Goal: Task Accomplishment & Management: Manage account settings

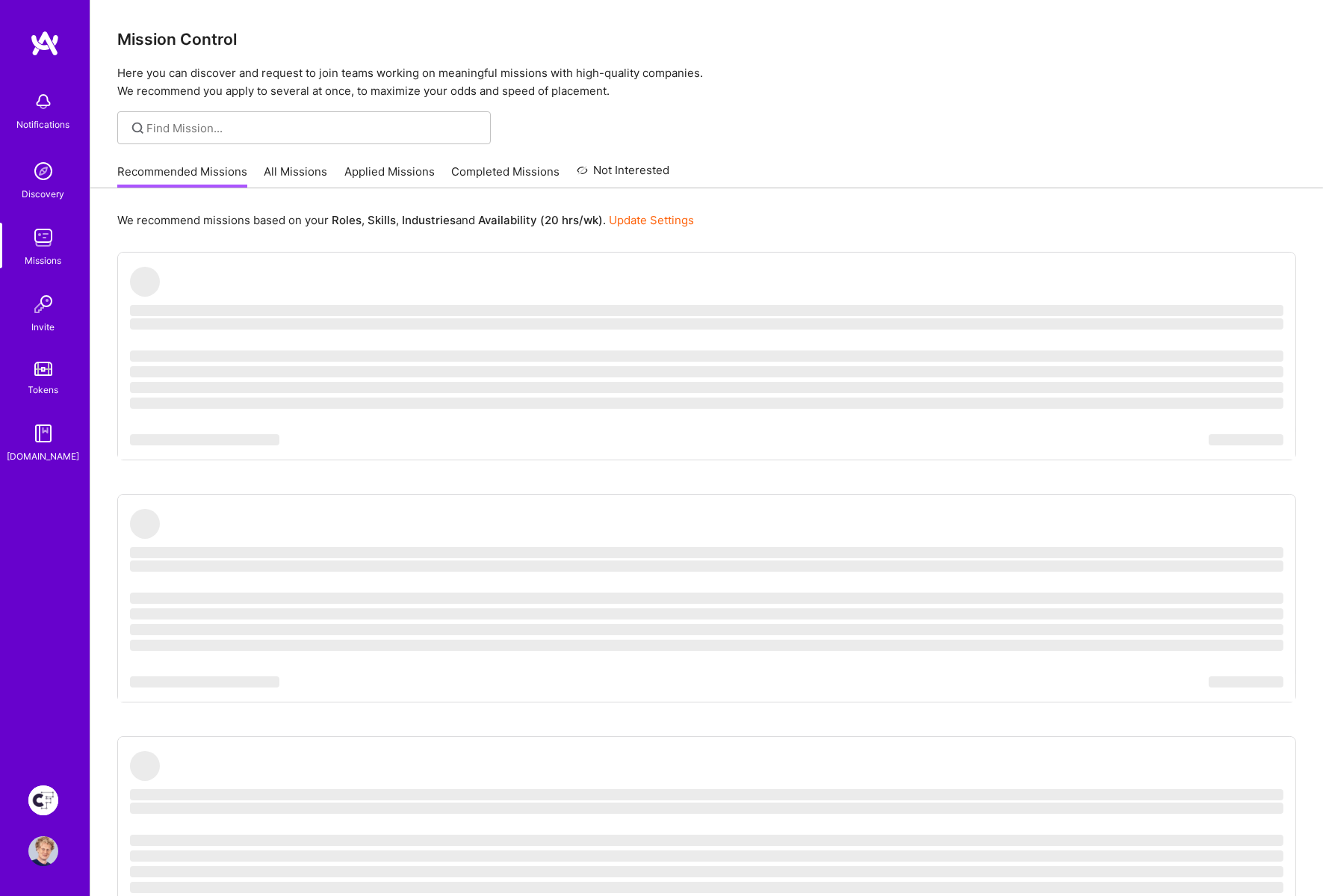
click at [836, 137] on div at bounding box center [707, 127] width 1233 height 33
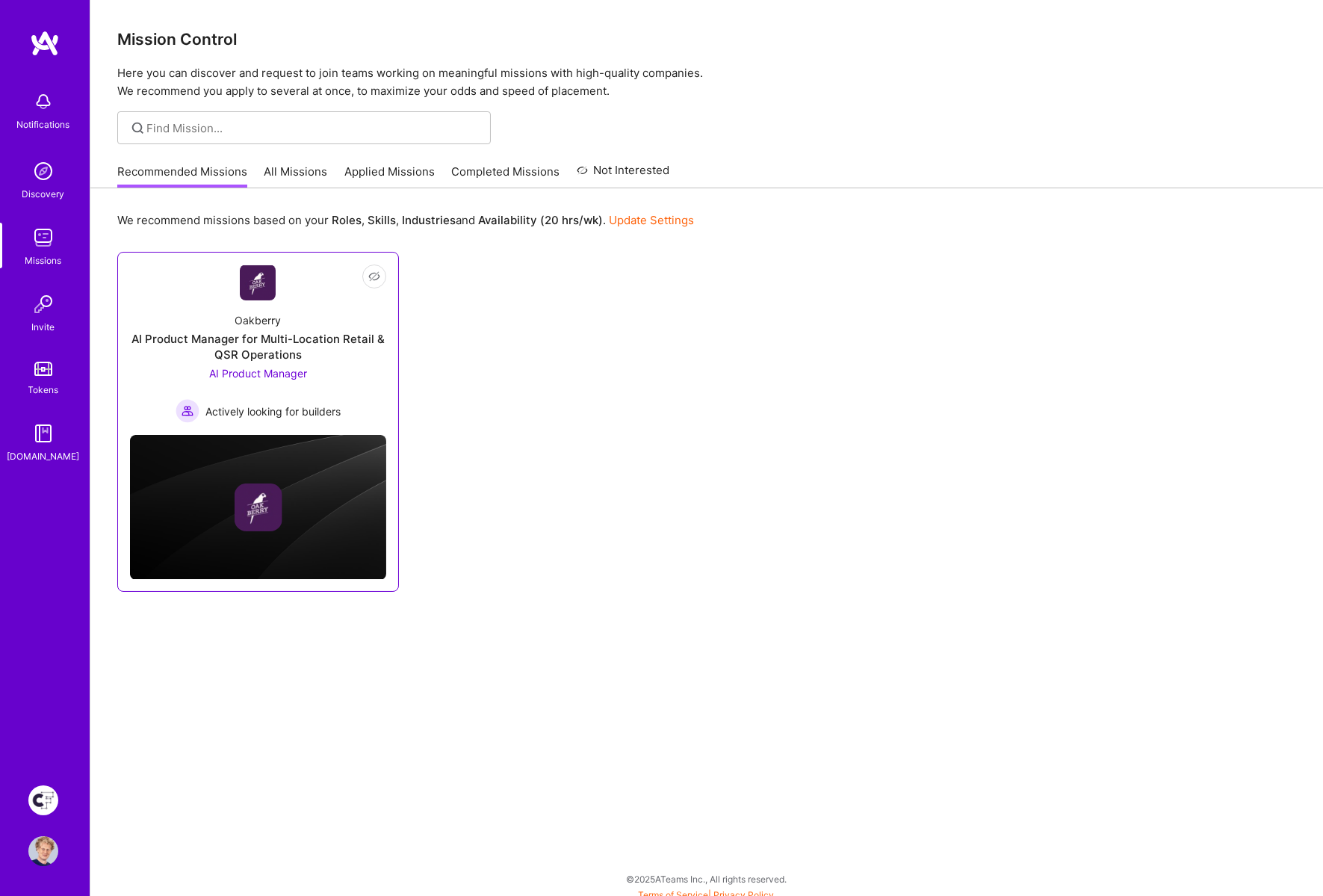
click at [306, 333] on div "AI Product Manager for Multi-Location Retail & QSR Operations" at bounding box center [258, 346] width 256 height 32
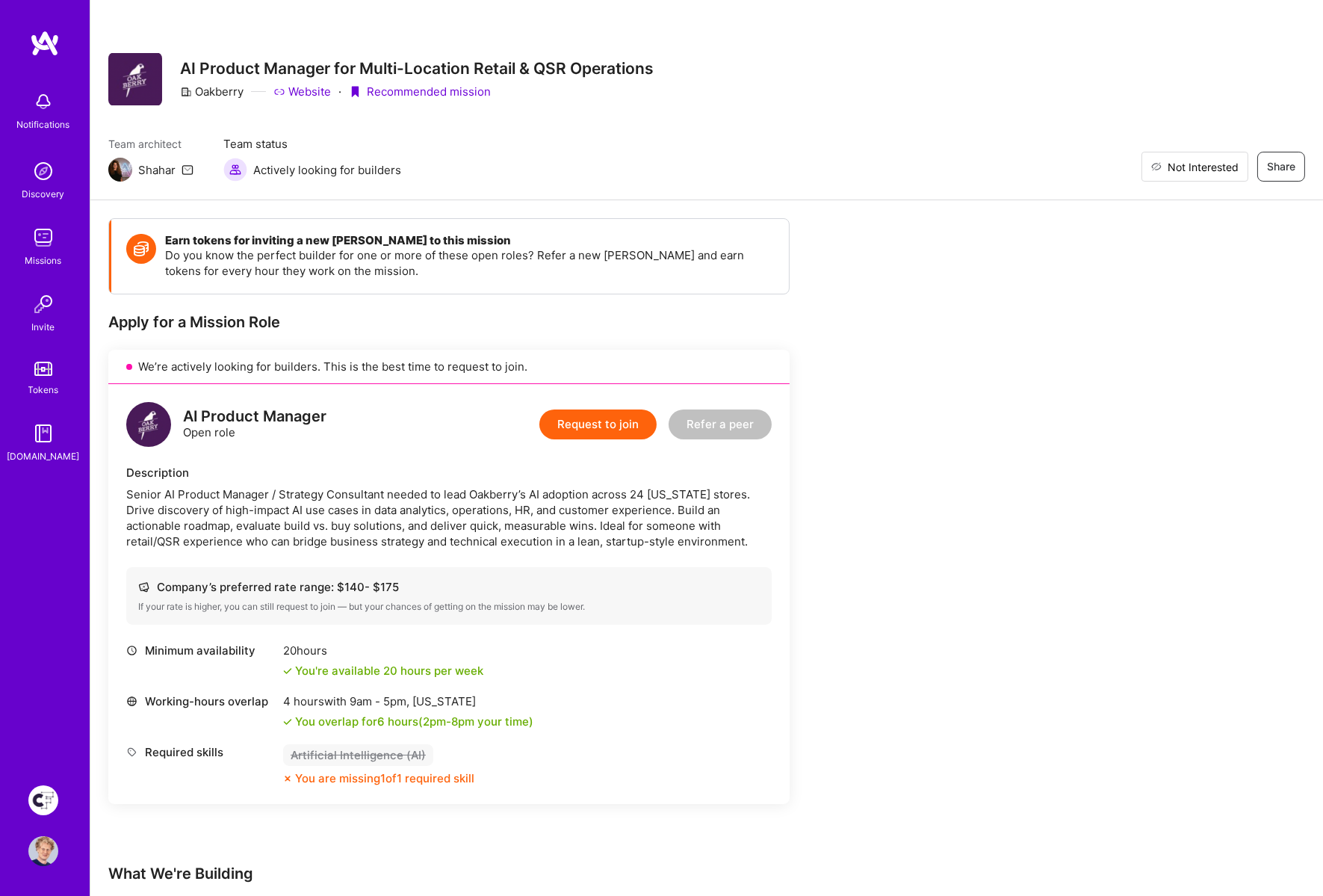
click at [1230, 171] on span "Not Interested" at bounding box center [1203, 166] width 71 height 15
click at [1230, 171] on span "Restore" at bounding box center [1211, 166] width 56 height 15
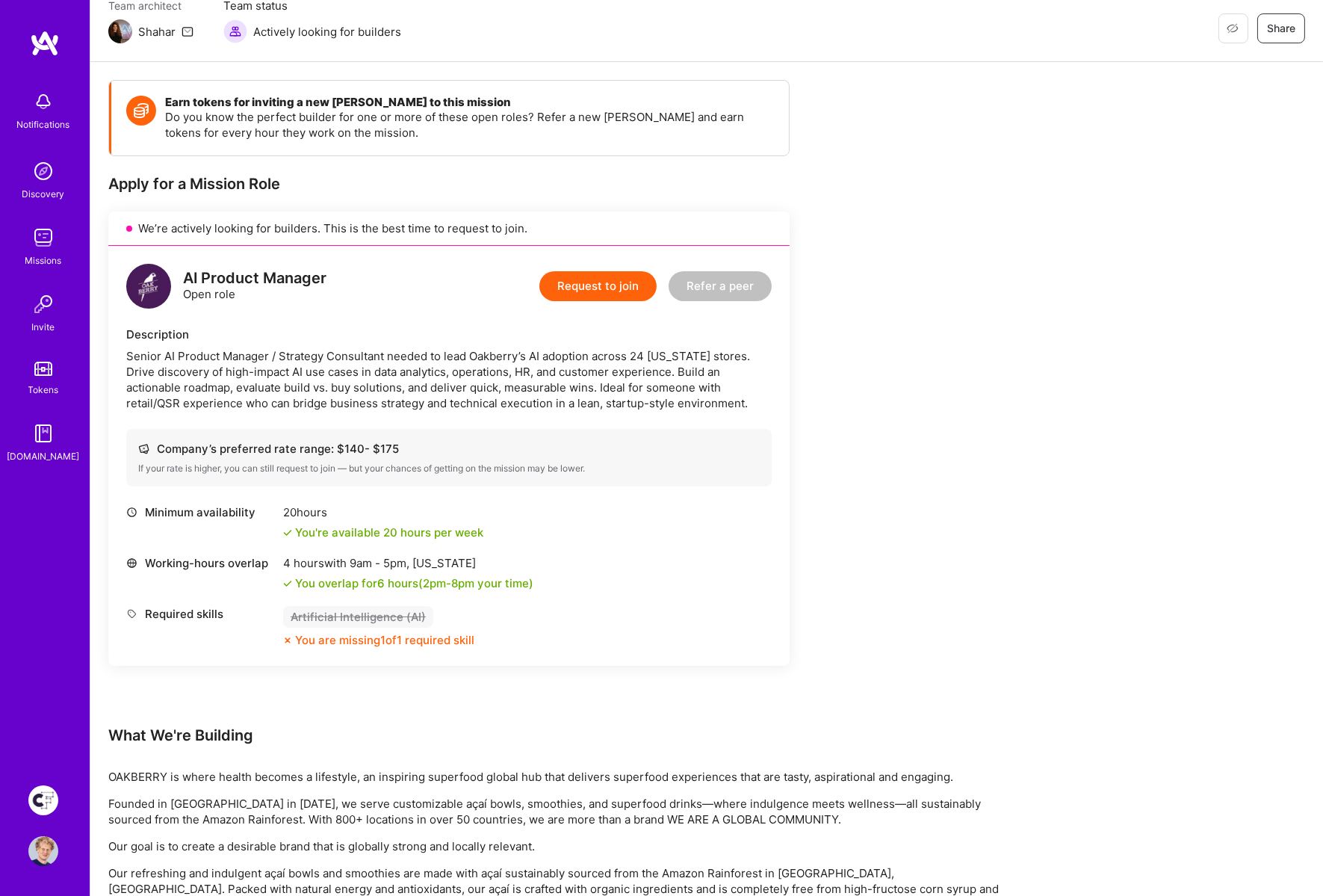
scroll to position [147, 0]
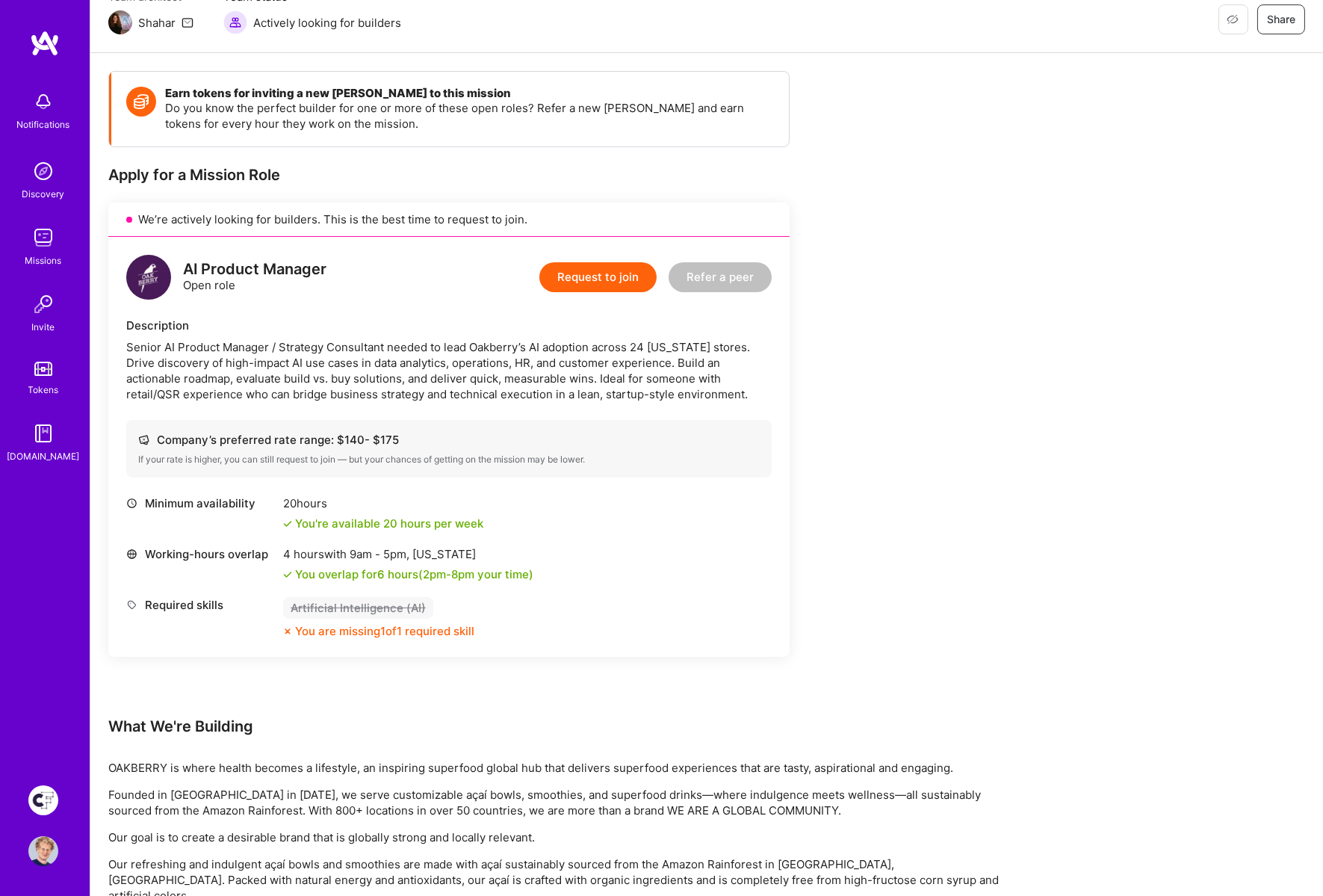
click at [678, 389] on div "Senior AI Product Manager / Strategy Consultant needed to lead Oakberry’s AI ad…" at bounding box center [449, 370] width 645 height 63
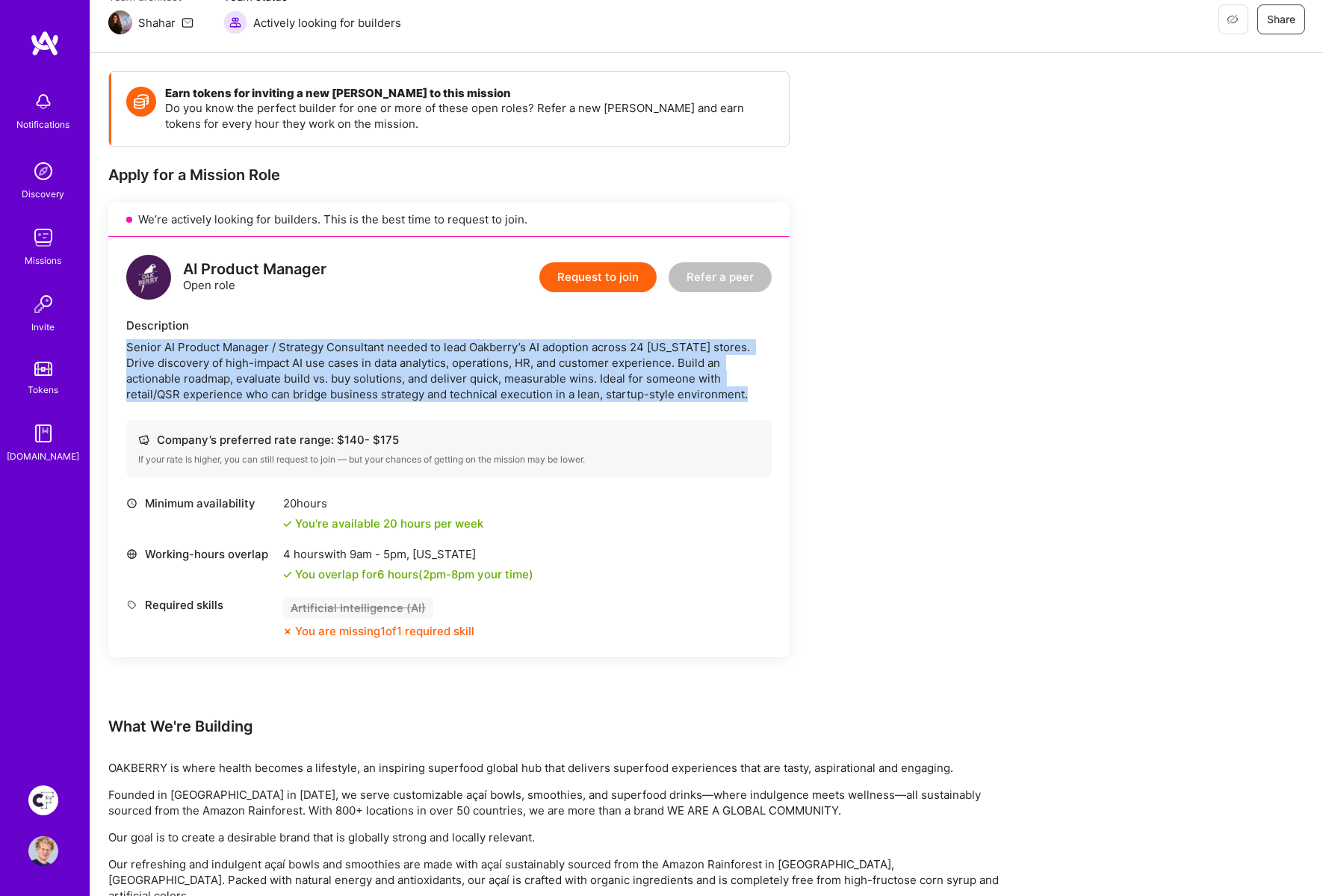
click at [678, 389] on div "Senior AI Product Manager / Strategy Consultant needed to lead Oakberry’s AI ad…" at bounding box center [449, 370] width 645 height 63
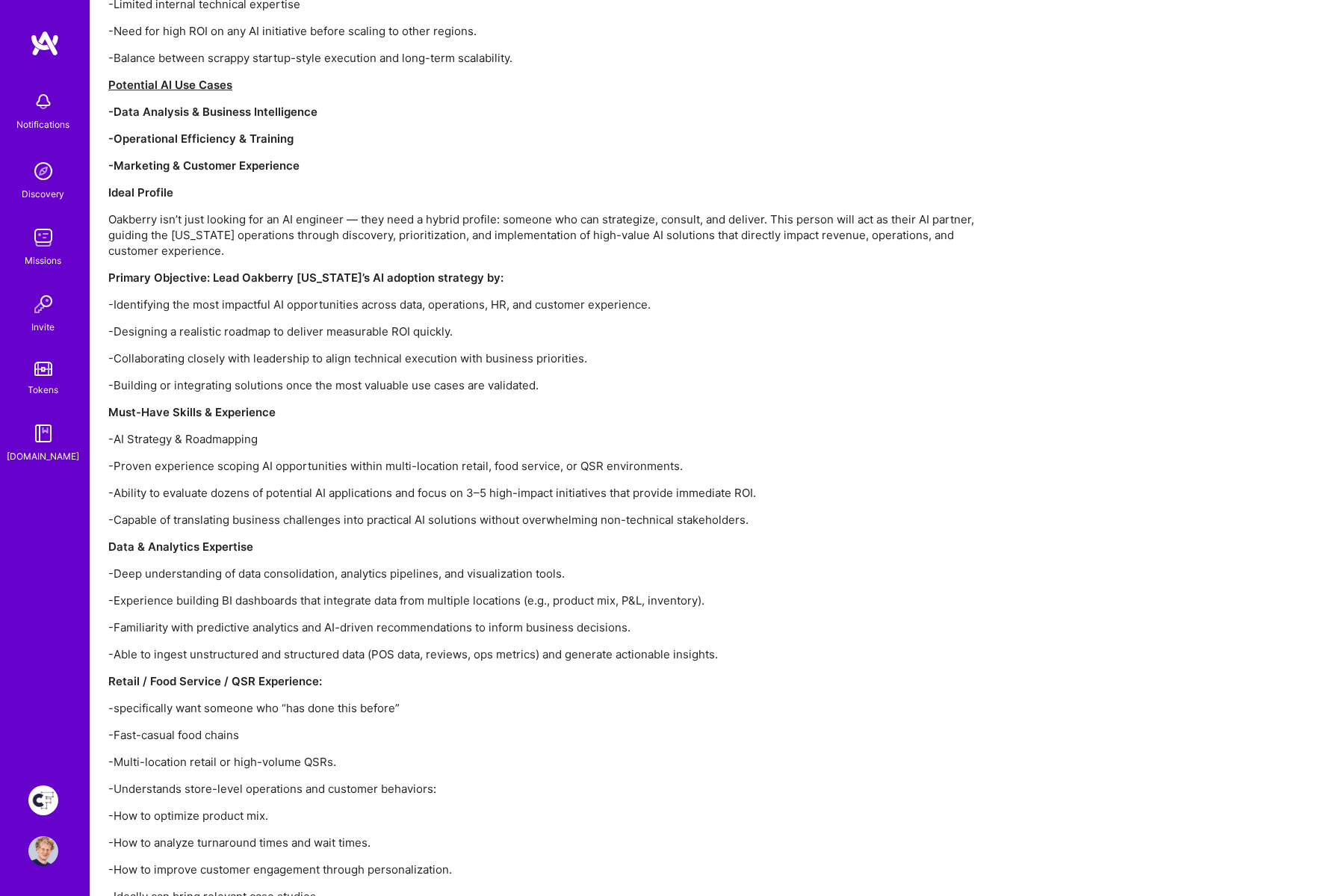
scroll to position [1454, 0]
click at [452, 381] on div "Project Overview – Oakberry AI Enablement Oakberry is exploring ways to integra…" at bounding box center [557, 357] width 896 height 1358
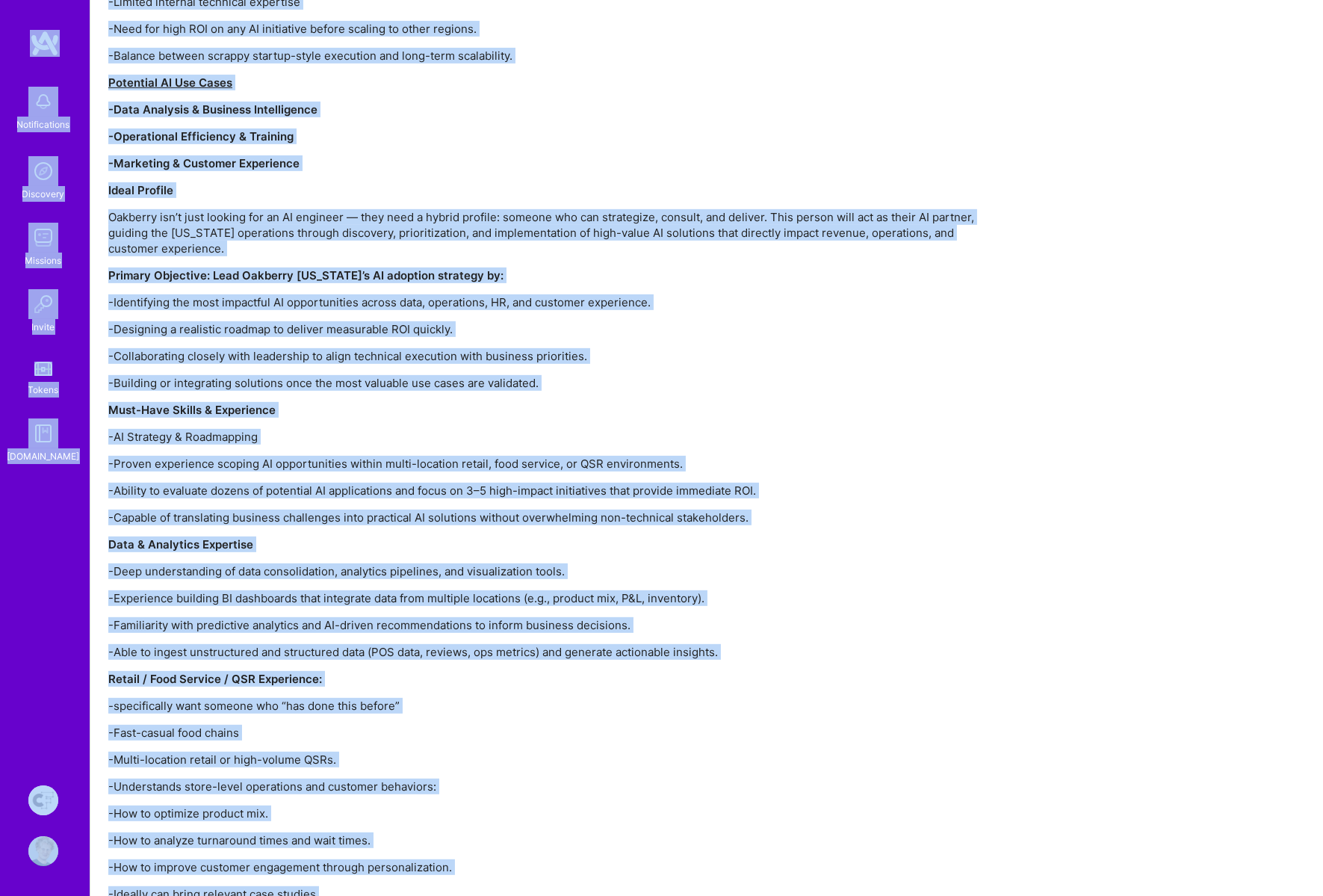
copy div "Loremipsumdol Sitametco Adipisci Elitse Doeius T.Incid Utlabore Etdolor Magnaal…"
click at [413, 155] on p "-Marketing & Customer Experience" at bounding box center [557, 163] width 896 height 15
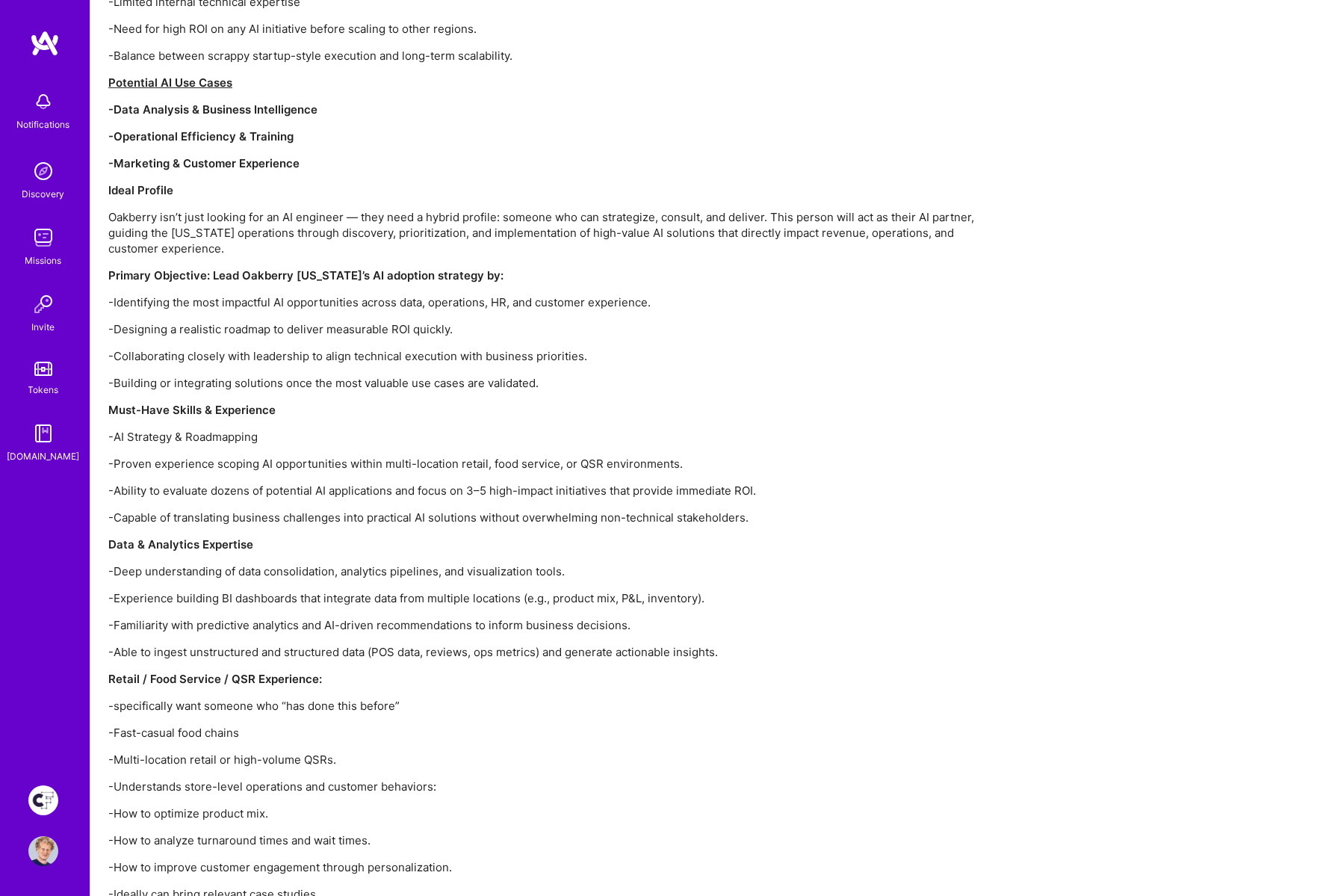
click at [44, 791] on img at bounding box center [43, 800] width 30 height 30
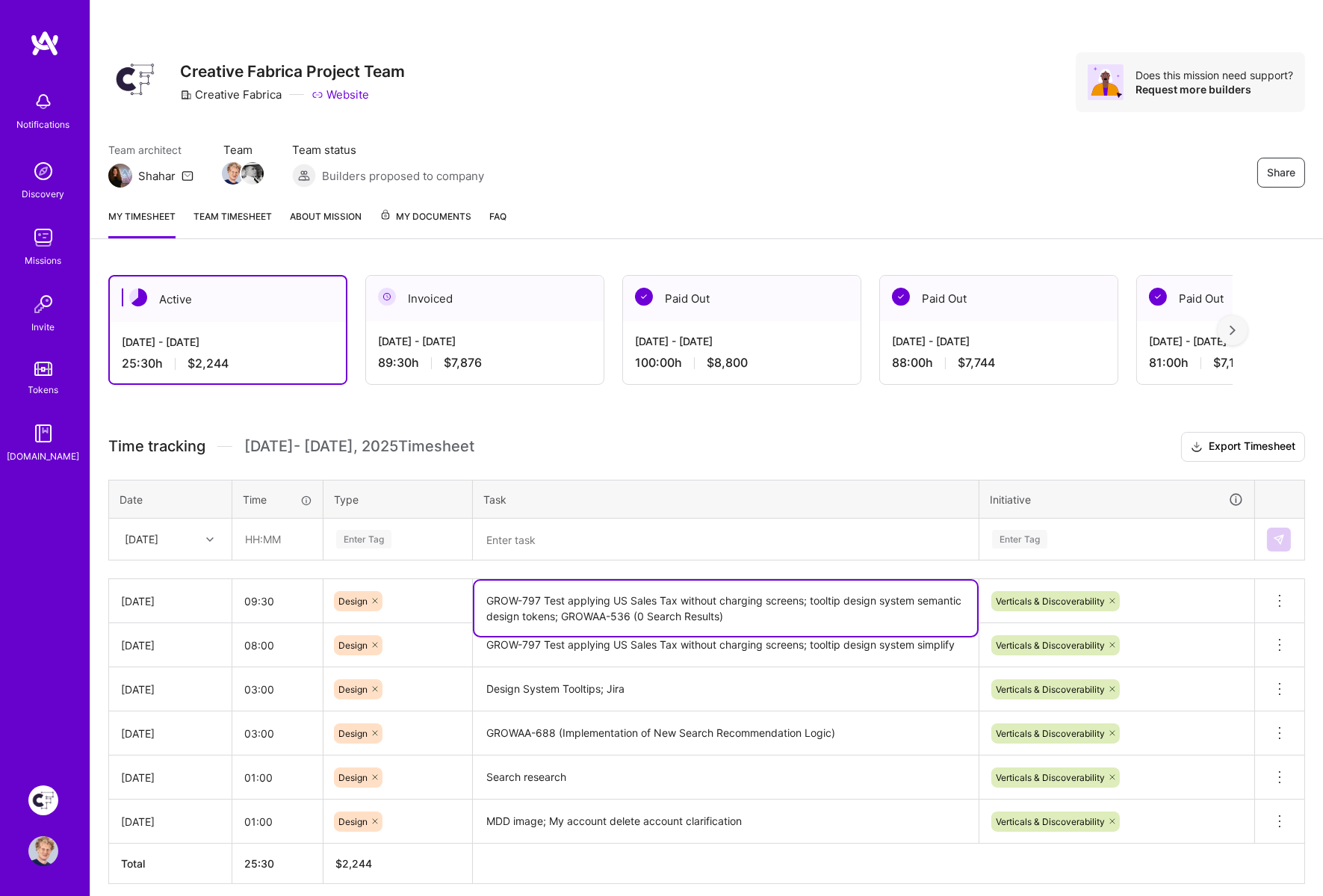
drag, startPoint x: 488, startPoint y: 596, endPoint x: 801, endPoint y: 591, distance: 313.0
click at [801, 591] on textarea "GROW-797 Test applying US Sales Tax without charging screens; tooltip design sy…" at bounding box center [726, 608] width 503 height 55
drag, startPoint x: 805, startPoint y: 589, endPoint x: 504, endPoint y: 587, distance: 301.0
click at [504, 587] on textarea "GROW-797 Test applying US Sales Tax without charging screens; tooltip design sy…" at bounding box center [726, 608] width 503 height 55
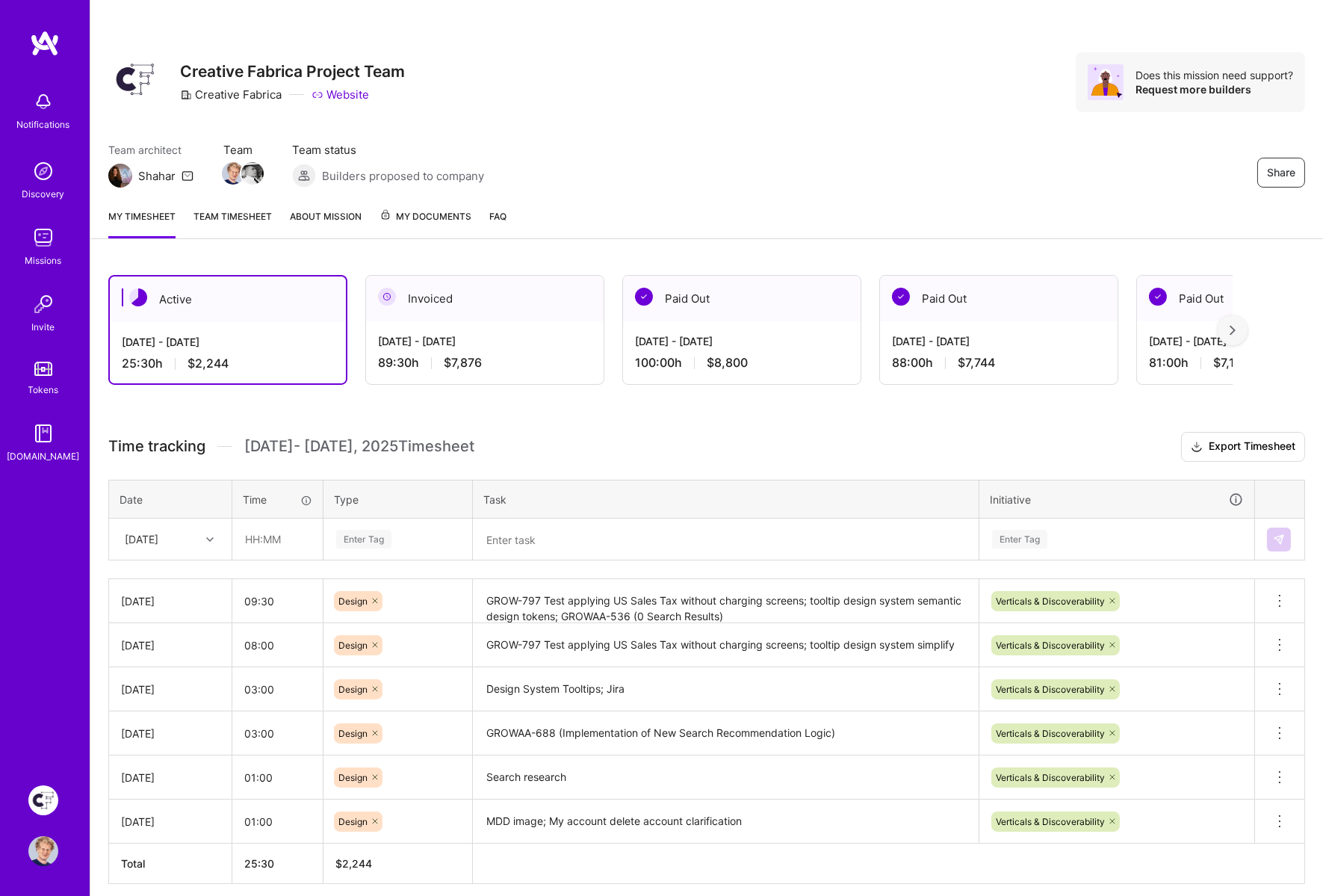
click at [507, 519] on td at bounding box center [726, 539] width 507 height 42
click at [514, 539] on textarea at bounding box center [726, 539] width 503 height 39
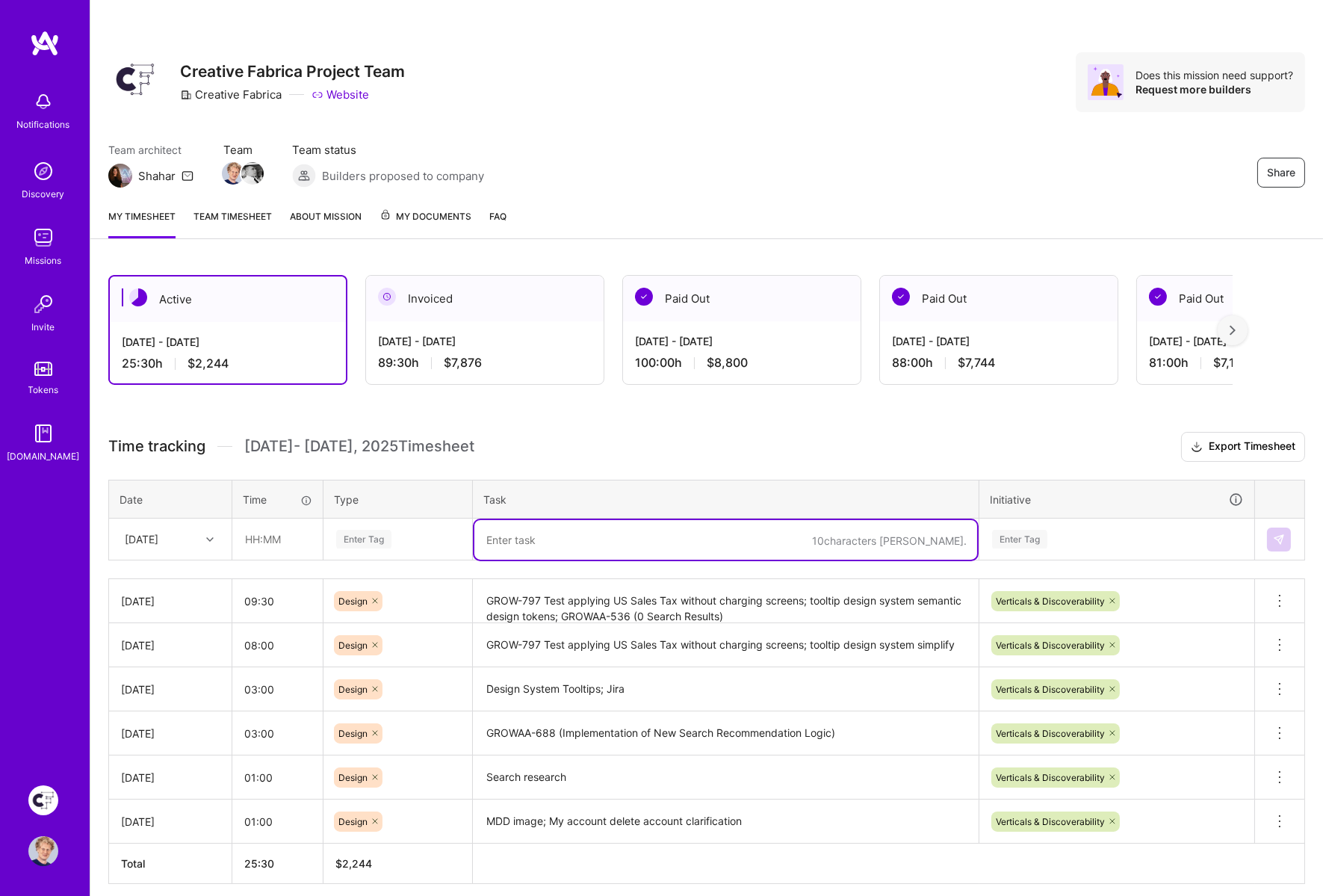
paste textarea "GROW-797 Test applying US Sales Tax without charging screens"
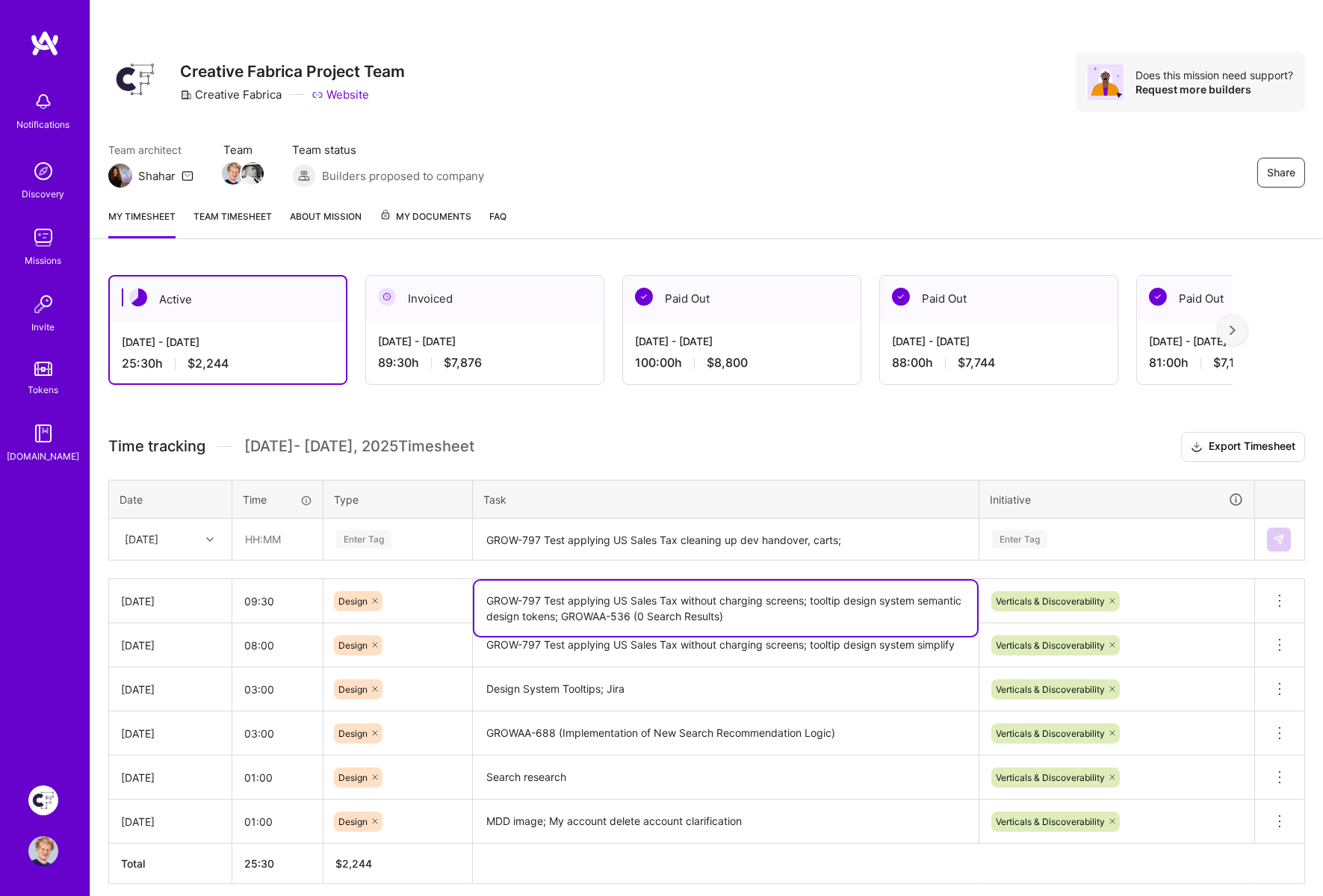
drag, startPoint x: 757, startPoint y: 609, endPoint x: 562, endPoint y: 609, distance: 195.0
click at [562, 609] on textarea "GROW-797 Test applying US Sales Tax without charging screens; tooltip design sy…" at bounding box center [726, 608] width 503 height 55
click at [859, 538] on textarea "GROW-797 Test applying US Sales Tax cleaning up dev handover, carts;" at bounding box center [726, 539] width 503 height 39
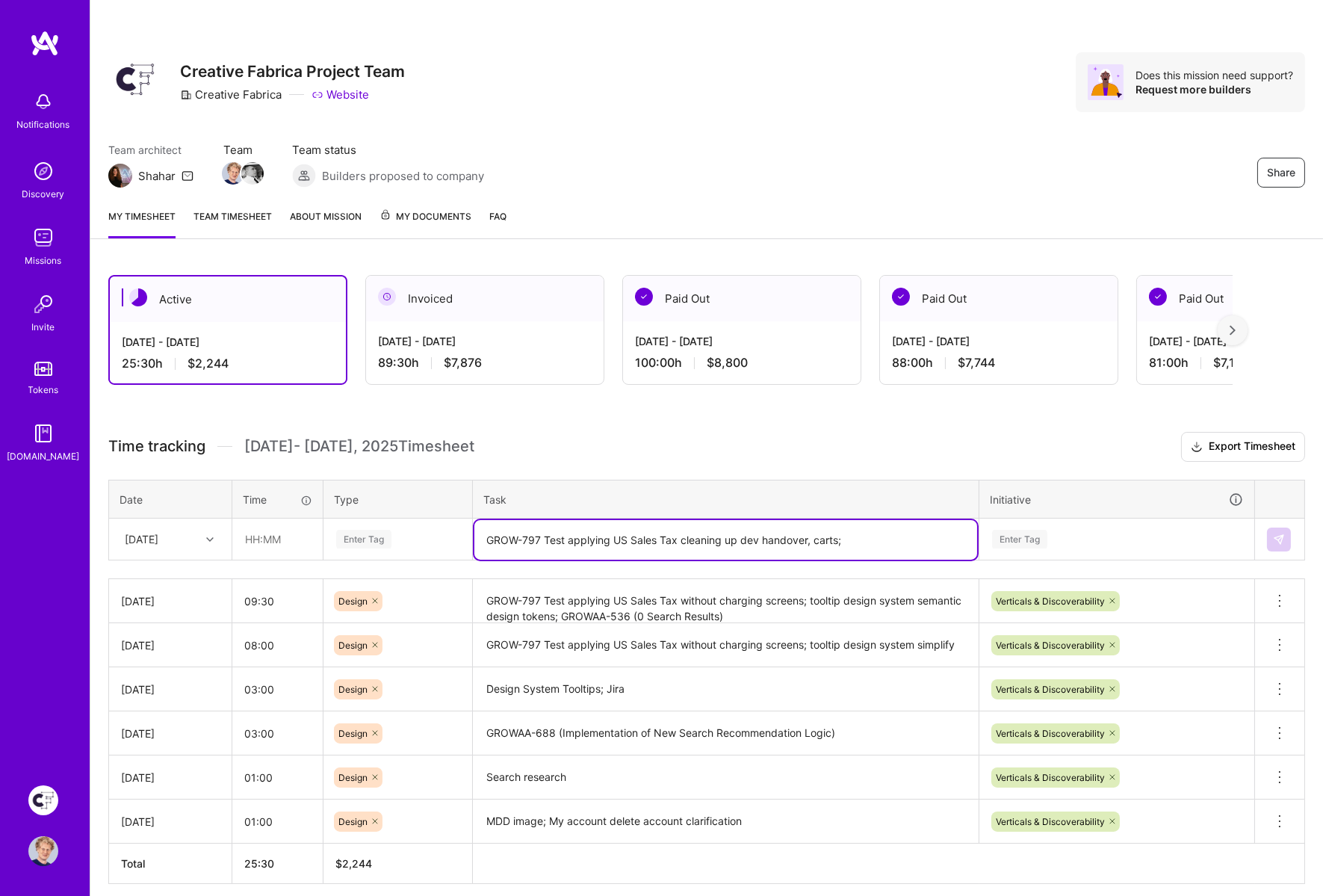
paste textarea "GROWAA-536 (0 Search Results)"
type textarea "GROW-797 Test applying US Sales Tax cleaning up dev handover, carts; GROWAA-536…"
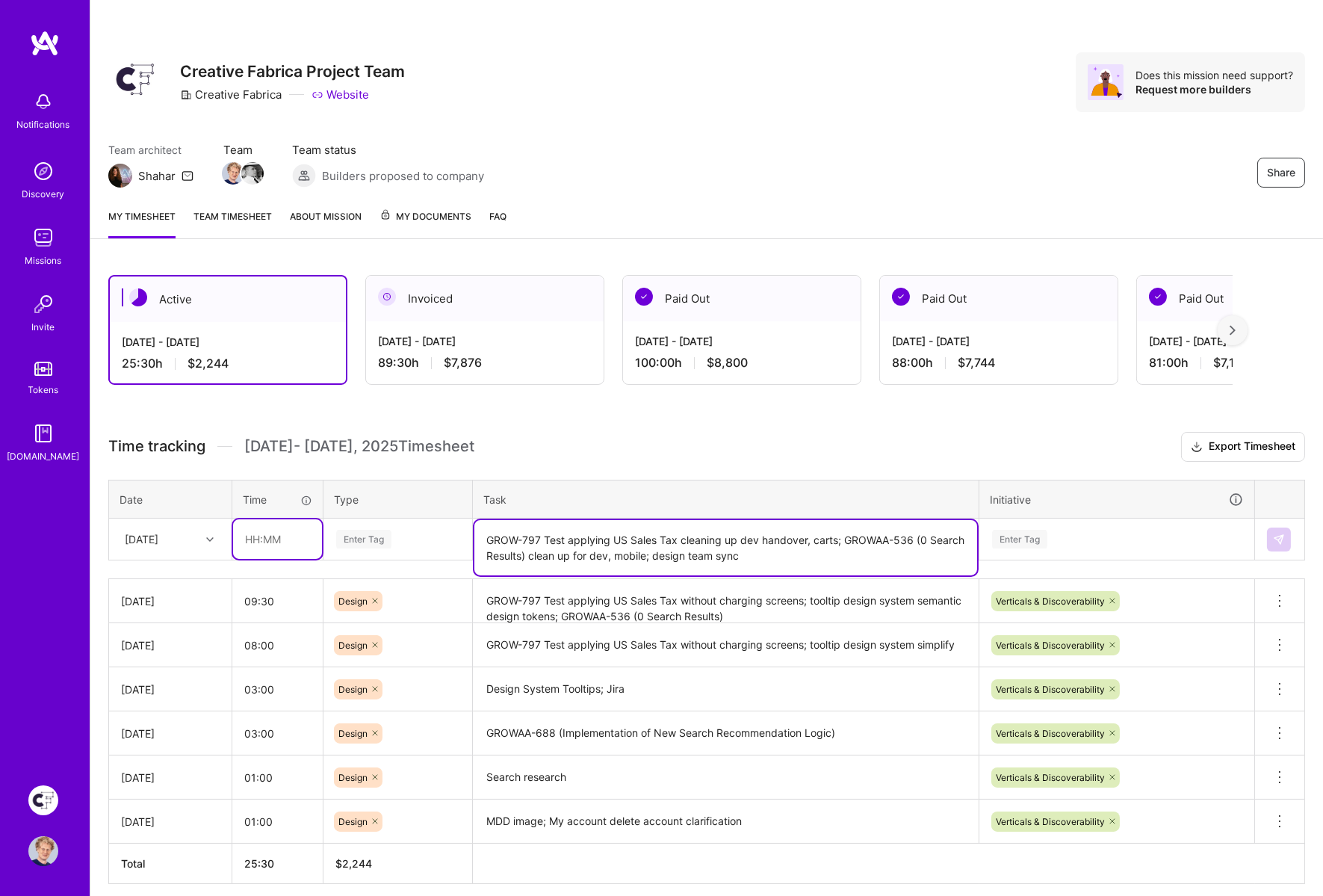
click at [294, 537] on input "text" at bounding box center [277, 538] width 89 height 39
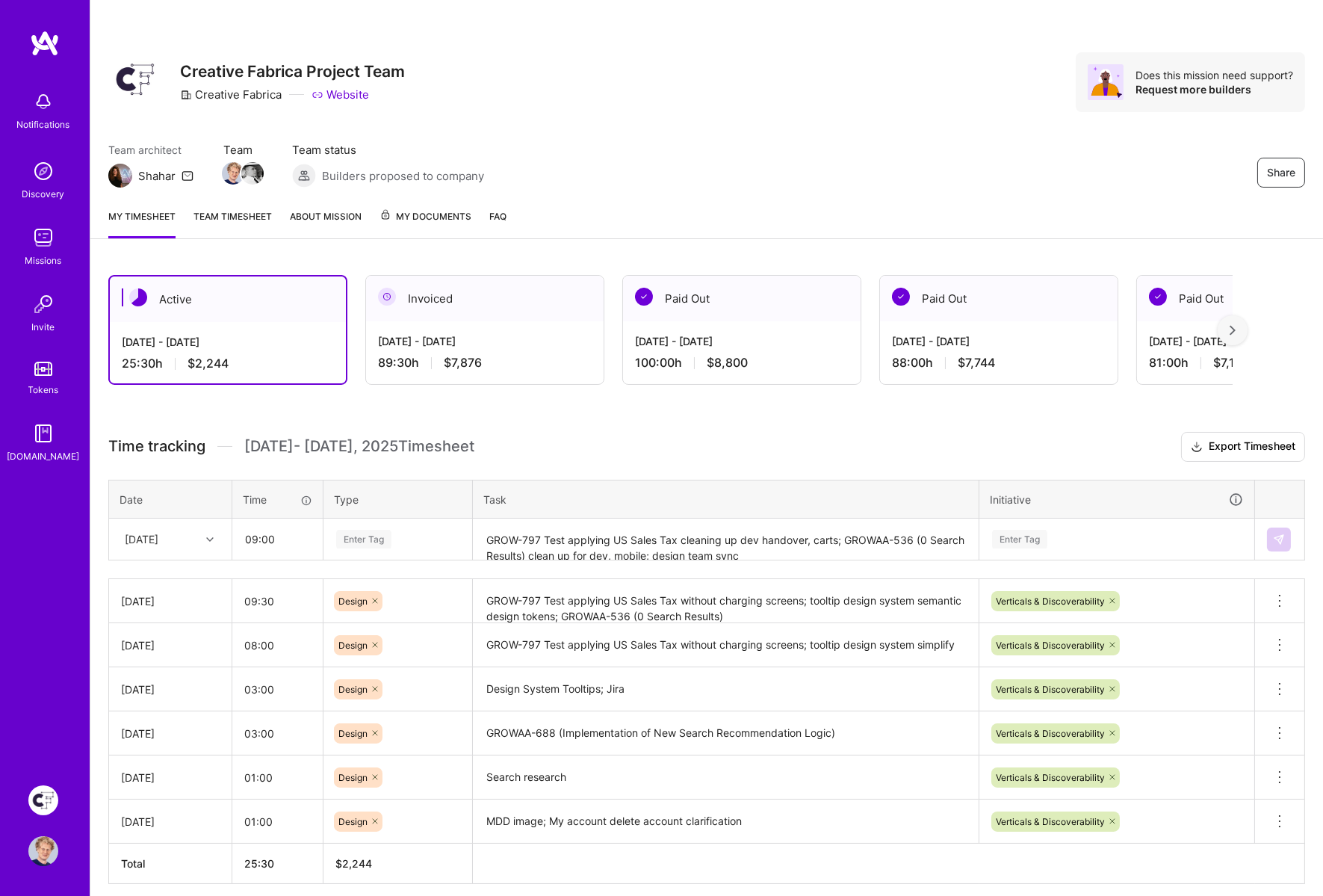
click at [514, 430] on div "Active [DATE] - [DATE] 25:30 h $2,244 Invoiced [DATE] - [DATE] 89:30 h $7,876 P…" at bounding box center [707, 607] width 1233 height 700
click at [688, 432] on h3 "Time tracking [DATE] - [DATE] Timesheet Export Timesheet" at bounding box center [707, 446] width 1197 height 30
click at [365, 537] on div "Enter Tag" at bounding box center [364, 538] width 55 height 23
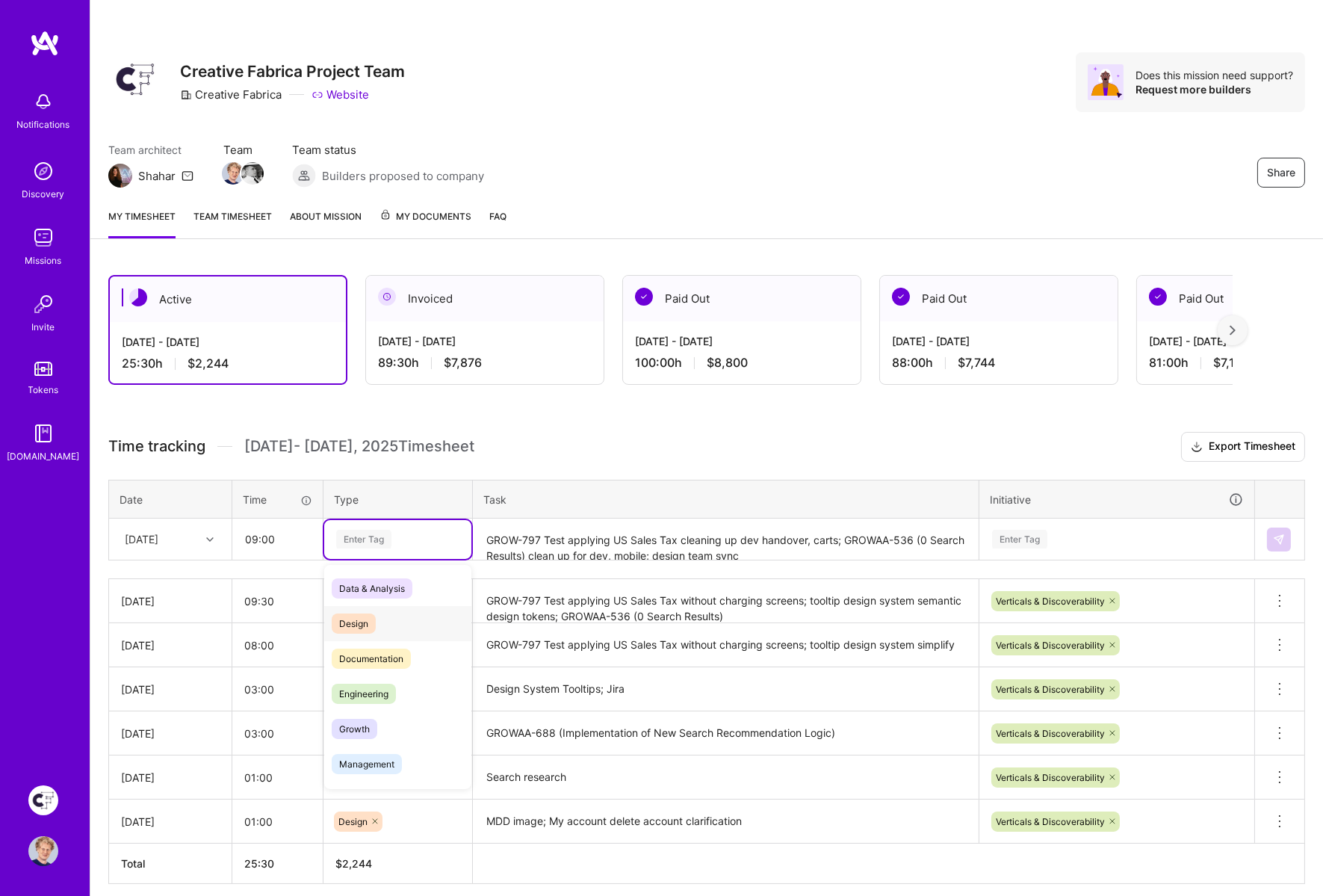
click at [353, 614] on span "Design" at bounding box center [354, 624] width 44 height 20
click at [1021, 541] on div "Enter Tag" at bounding box center [1019, 538] width 55 height 23
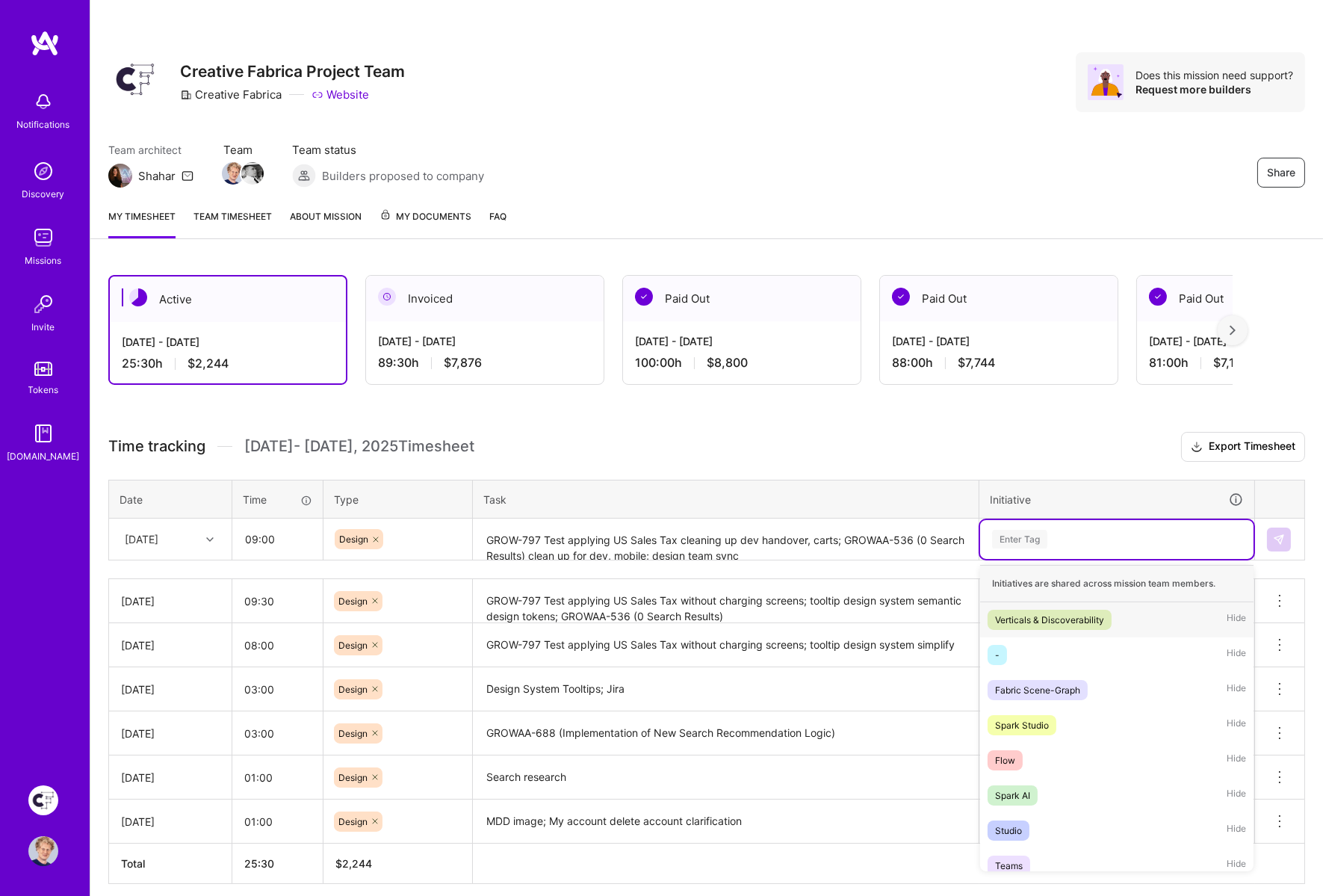
click at [1029, 615] on div "Verticals & Discoverability" at bounding box center [1050, 620] width 109 height 15
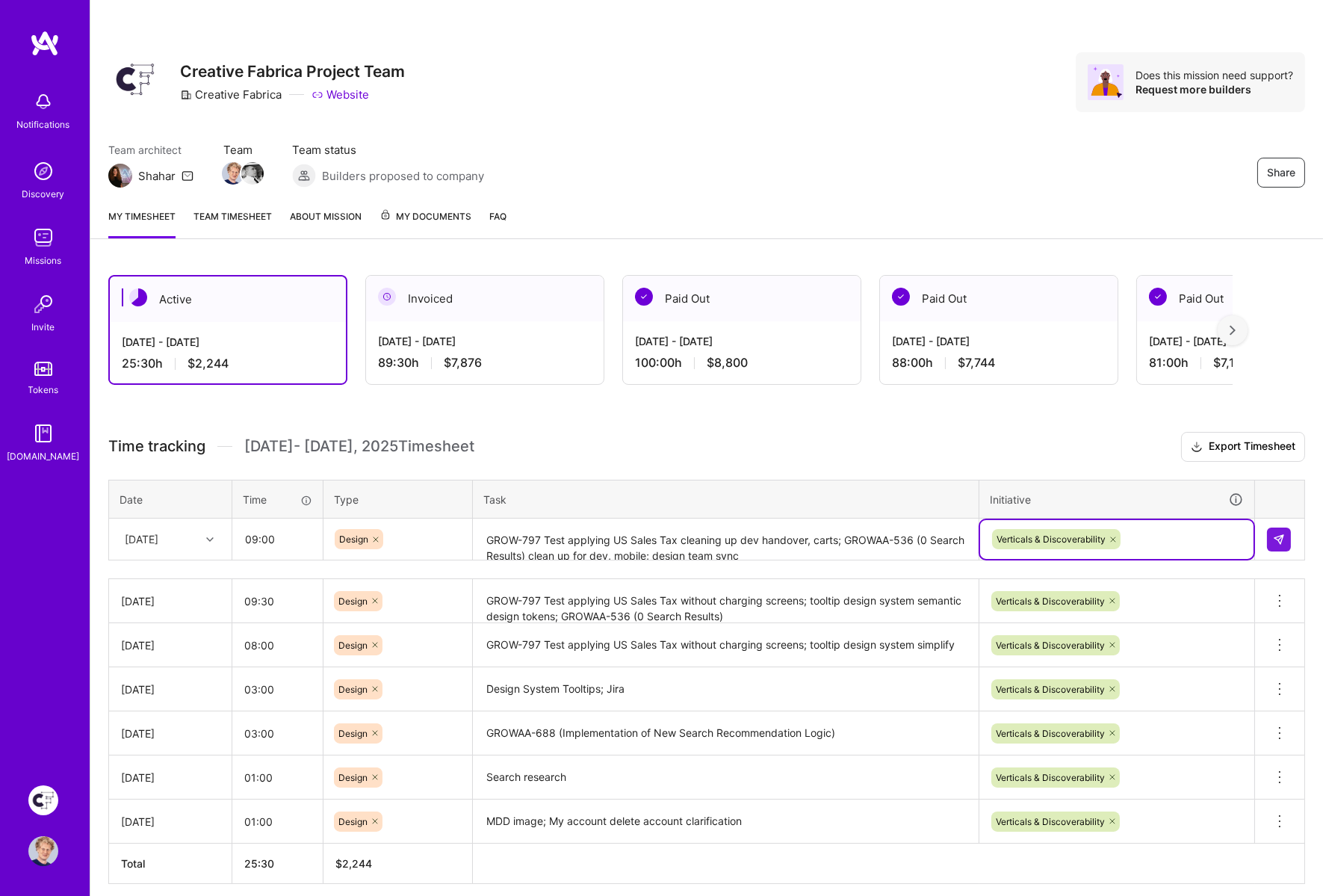
click at [1008, 464] on div "Time tracking [DATE] - [DATE] Timesheet Export Timesheet Date Time Type Task In…" at bounding box center [707, 658] width 1197 height 452
click at [279, 538] on input "09:00" at bounding box center [277, 538] width 89 height 39
type input "09:30"
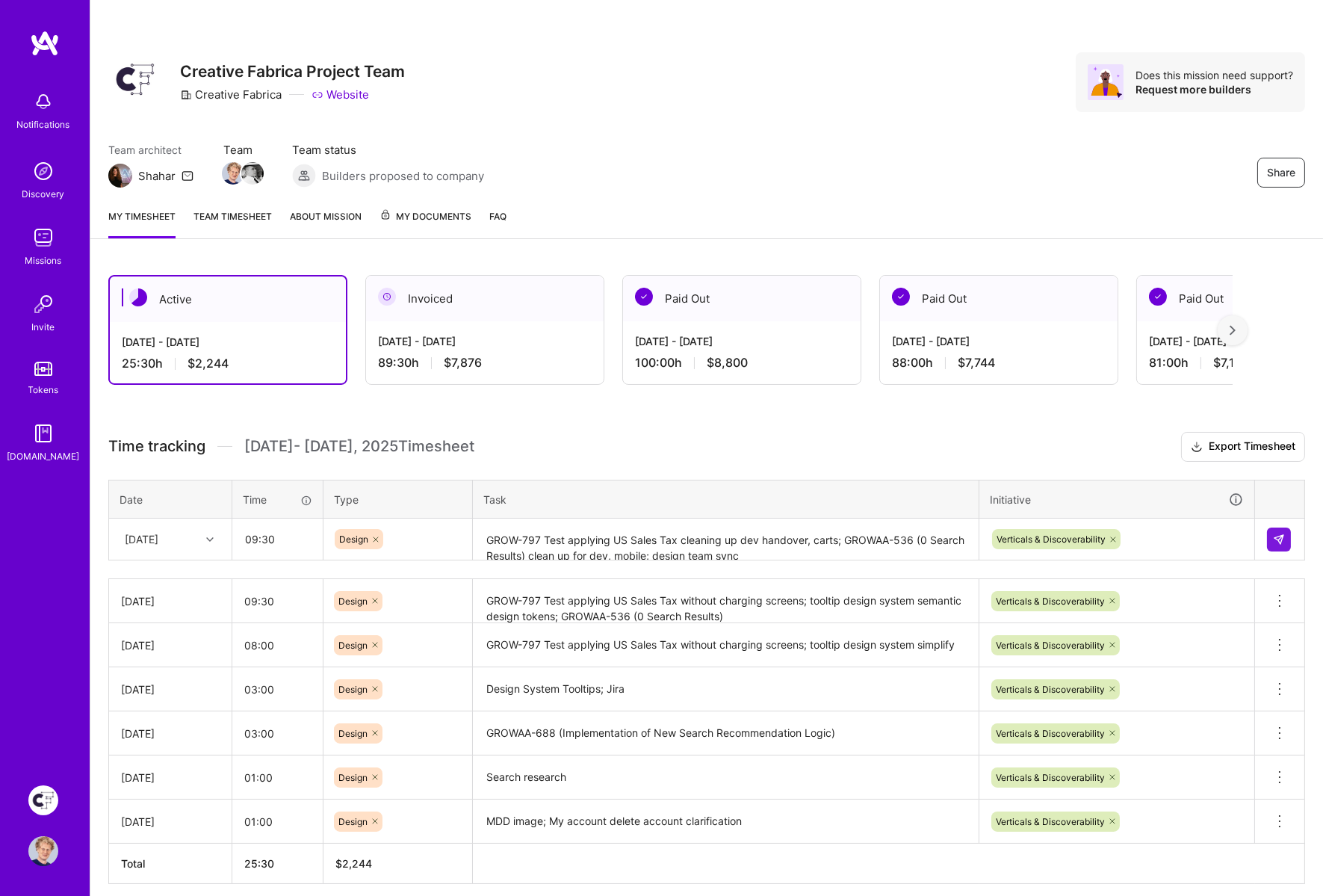
click at [567, 423] on div "Active [DATE] - [DATE] 25:30 h $2,244 Invoiced [DATE] - [DATE] 89:30 h $7,876 P…" at bounding box center [707, 607] width 1233 height 700
click at [1285, 542] on button at bounding box center [1279, 539] width 24 height 24
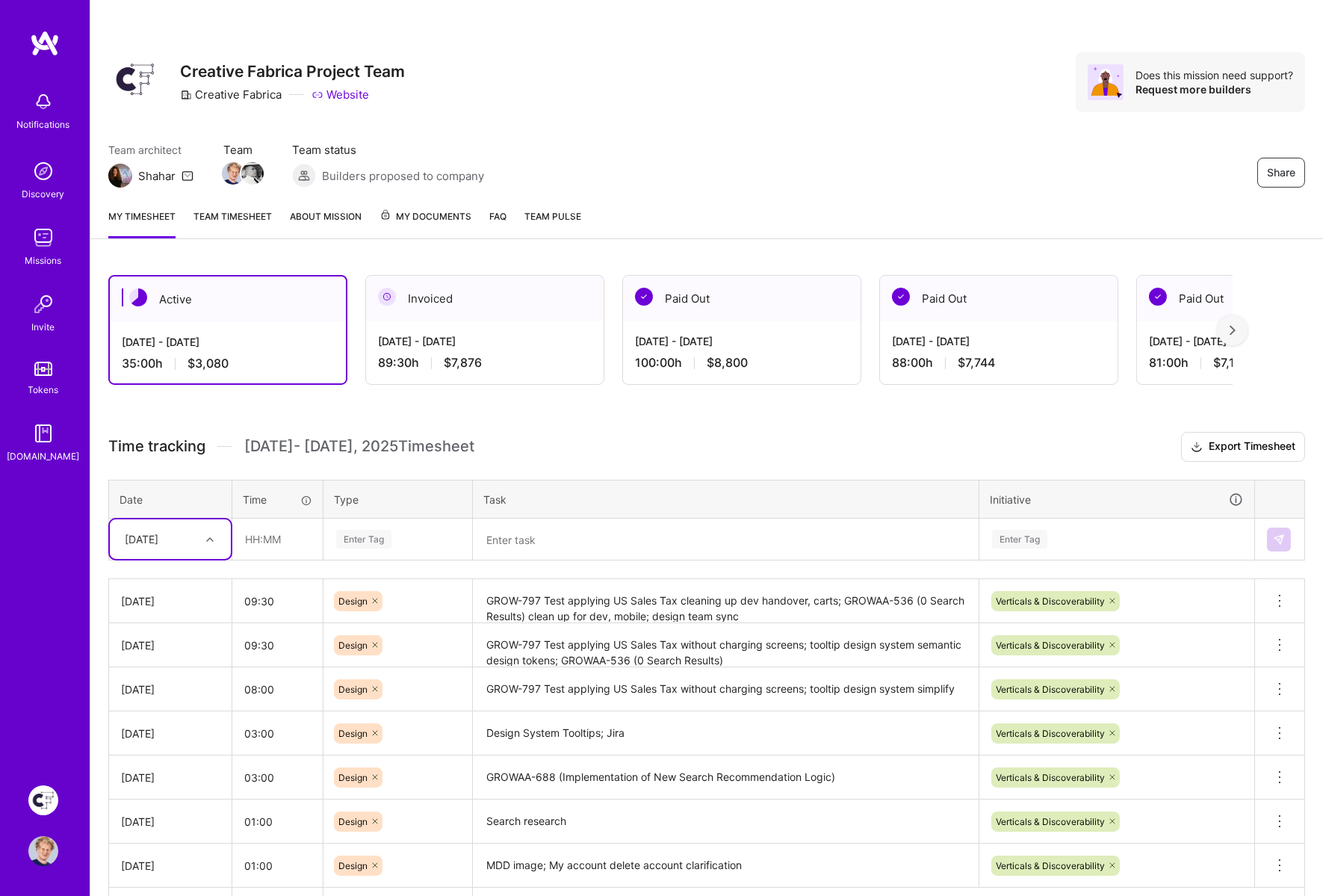
click at [746, 115] on div "Share Creative Fabrica Project Team Creative Fabrica Website Does this mission …" at bounding box center [707, 98] width 1233 height 196
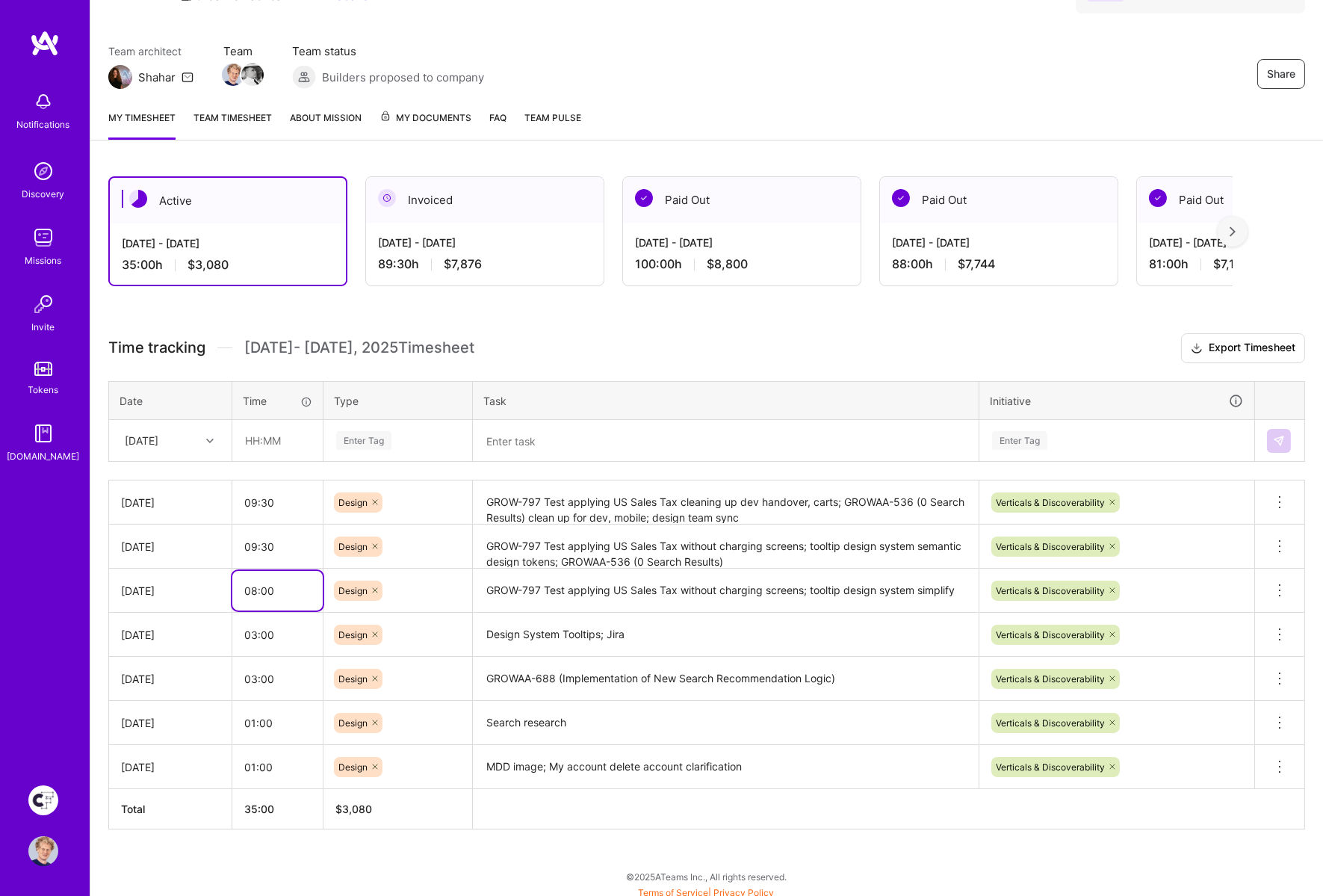
click at [294, 588] on input "08:00" at bounding box center [277, 591] width 90 height 39
type input "08:30"
click at [662, 352] on h3 "Time tracking [DATE] - [DATE] Timesheet Export Timesheet" at bounding box center [707, 347] width 1197 height 30
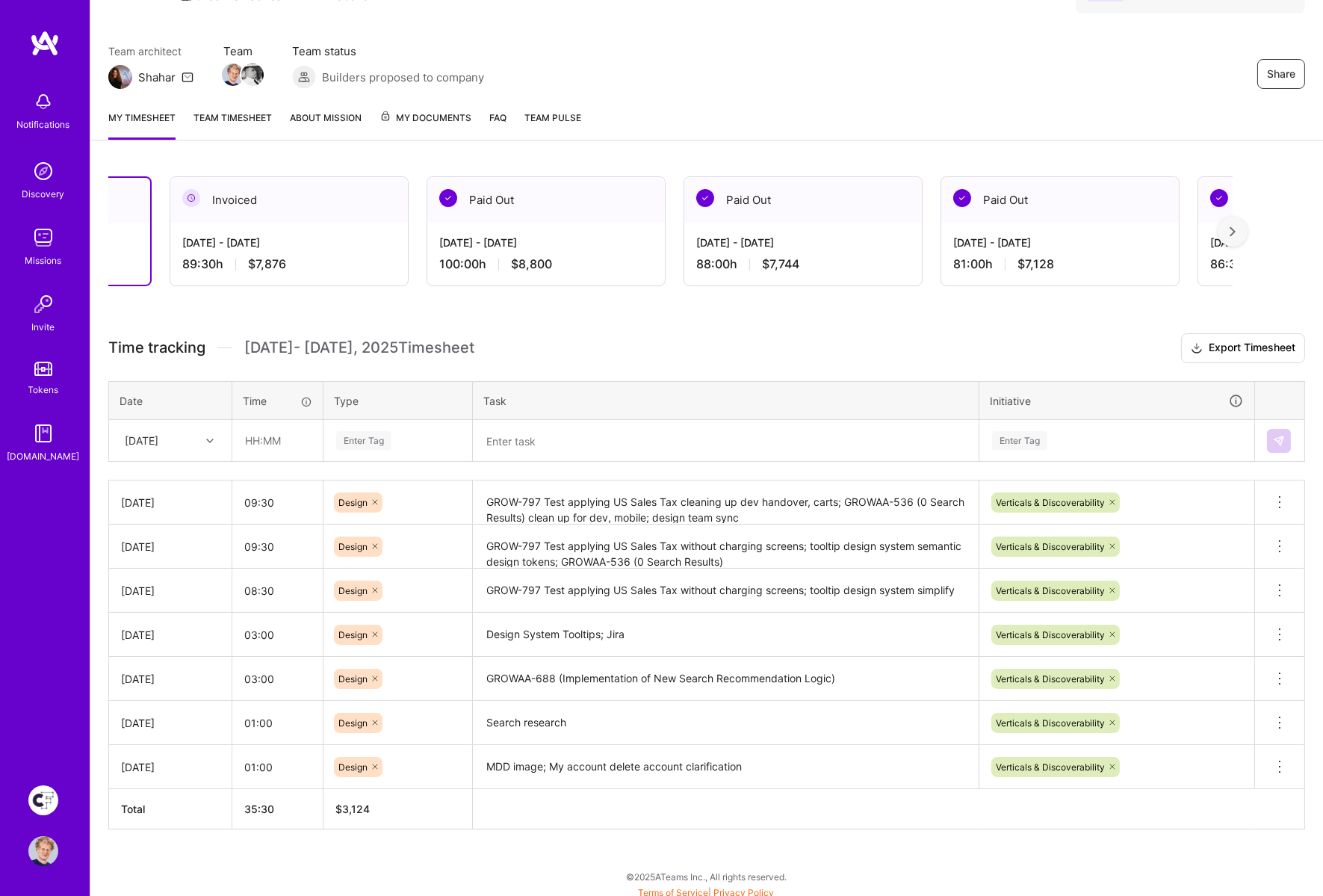
scroll to position [0, 0]
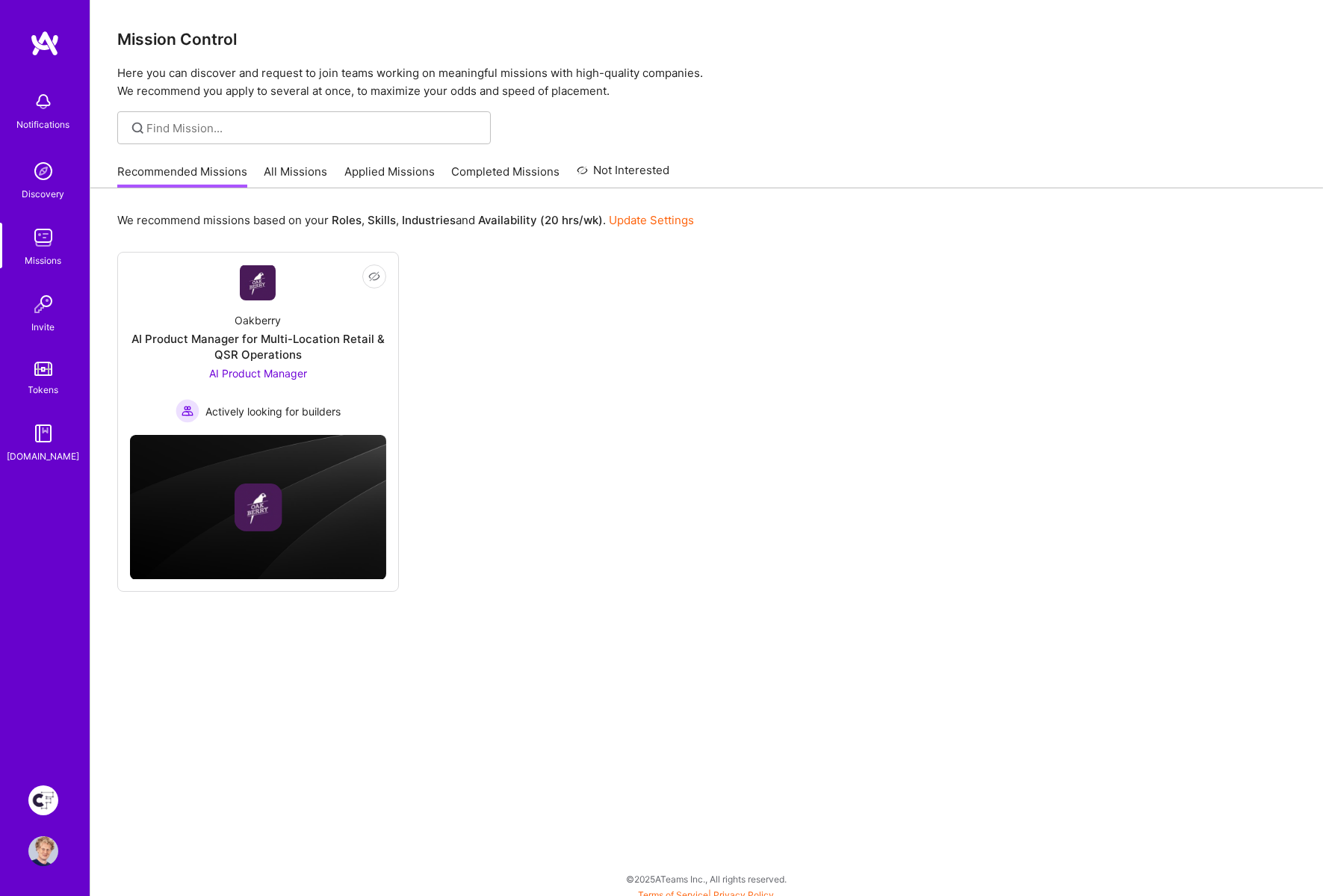
click at [45, 798] on img at bounding box center [43, 800] width 30 height 30
